Goal: Contribute content

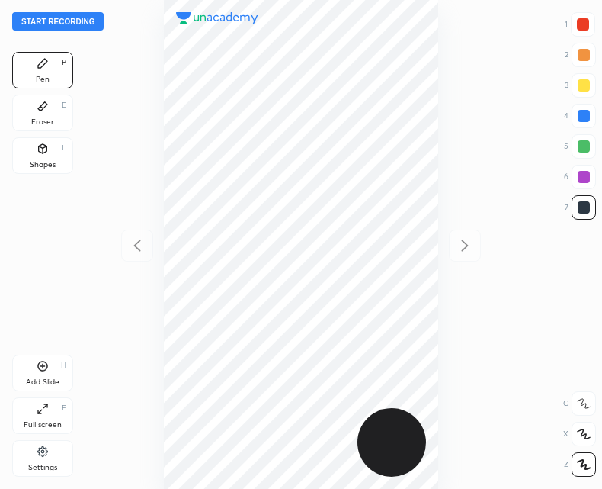
scroll to position [489, 358]
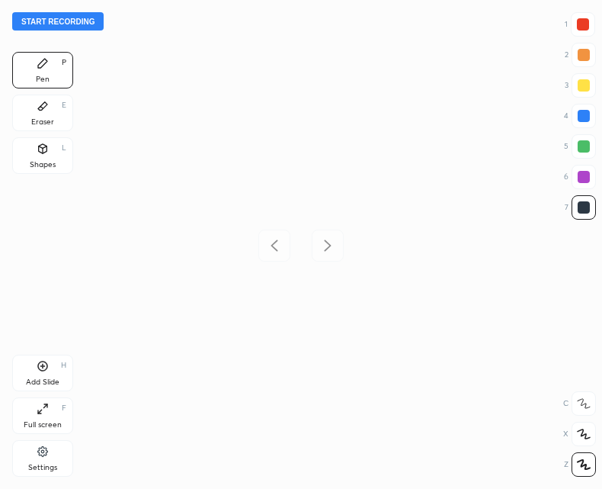
scroll to position [489, 358]
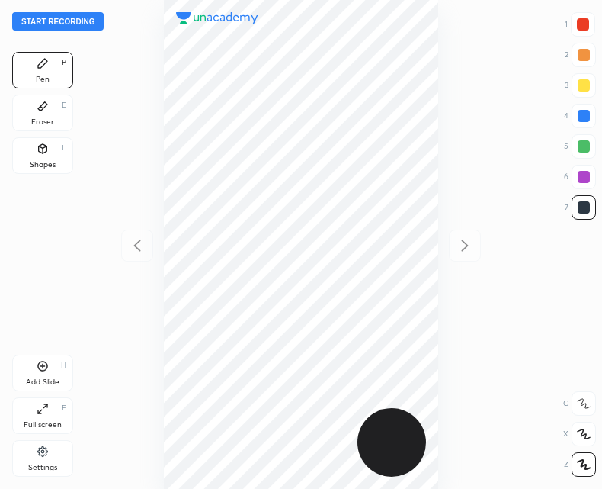
click at [68, 23] on button "Start recording" at bounding box center [57, 21] width 91 height 18
click at [44, 375] on div "Add Slide H" at bounding box center [42, 372] width 61 height 37
click at [66, 23] on button "End recording" at bounding box center [54, 21] width 85 height 18
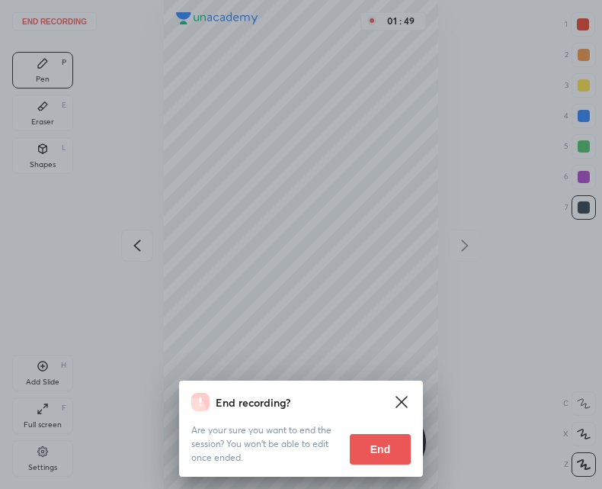
click at [387, 451] on button "End" at bounding box center [380, 449] width 61 height 30
